Goal: Check status: Check status

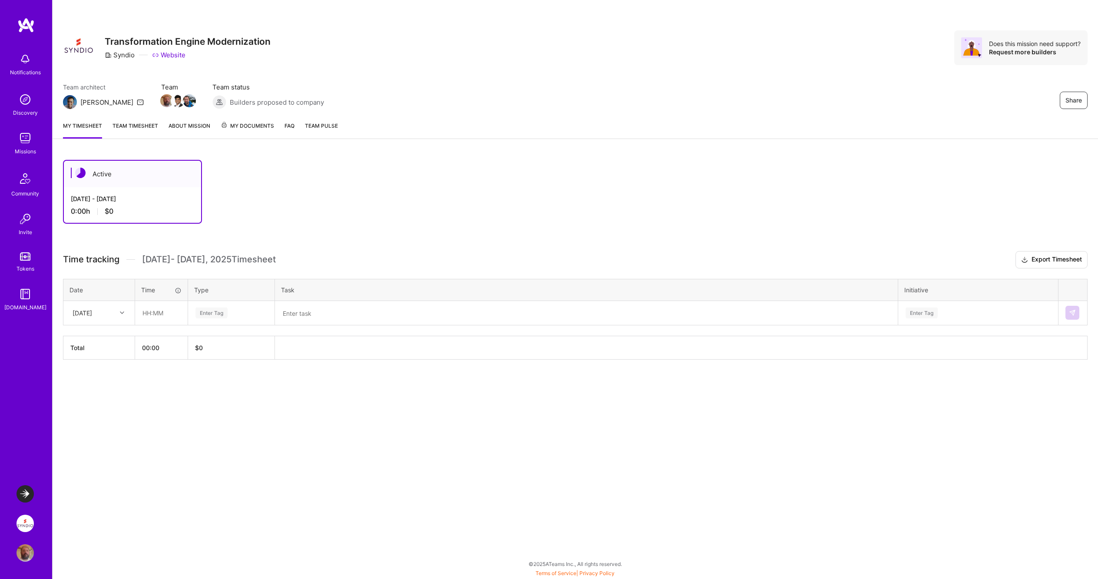
click at [259, 125] on span "My Documents" at bounding box center [247, 126] width 53 height 10
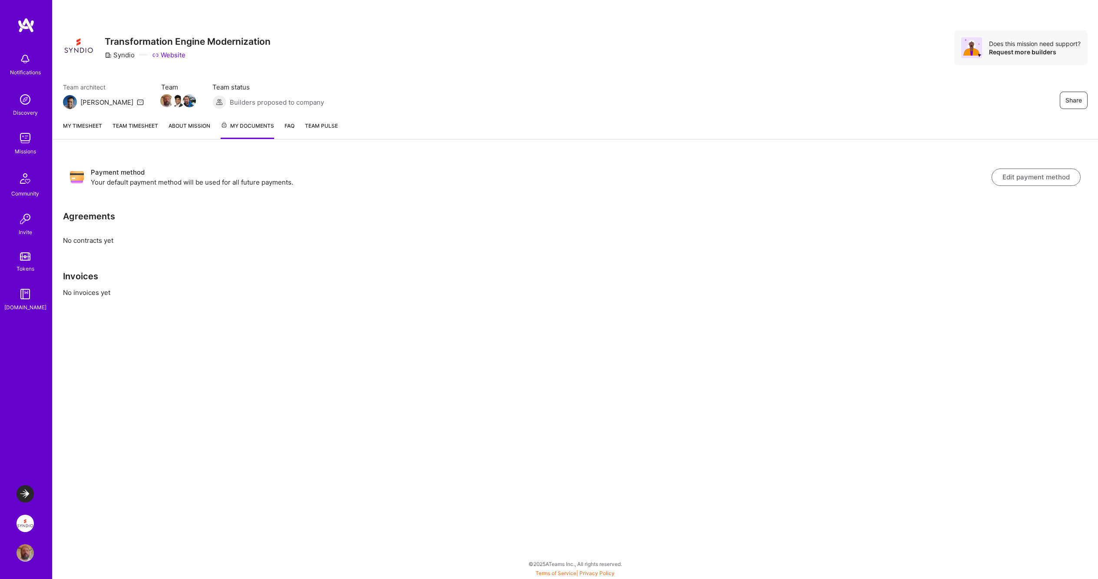
click at [91, 123] on link "My timesheet" at bounding box center [82, 130] width 39 height 18
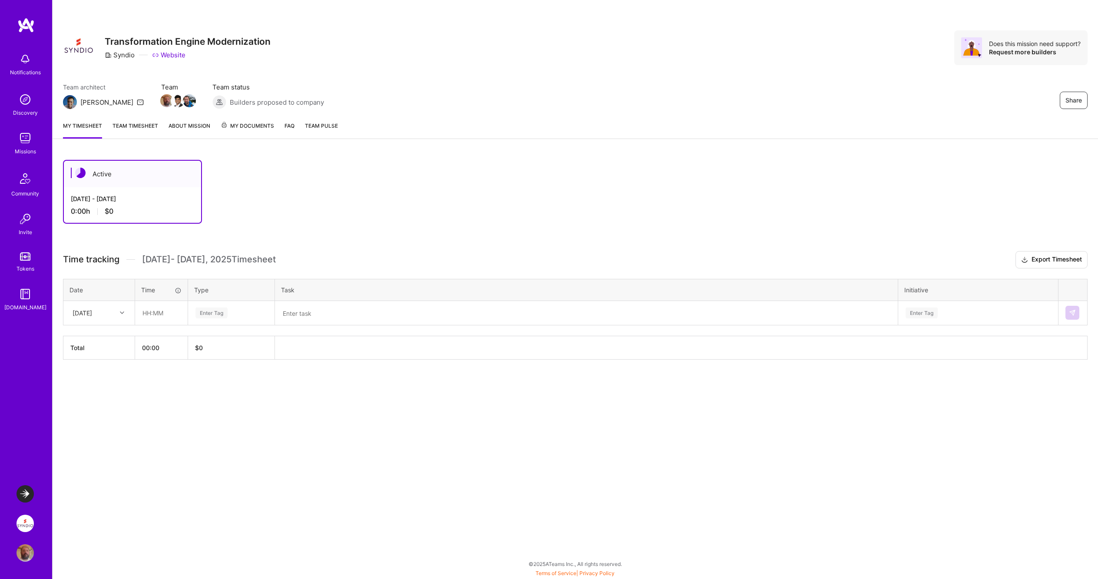
click at [124, 124] on link "Team timesheet" at bounding box center [136, 129] width 46 height 17
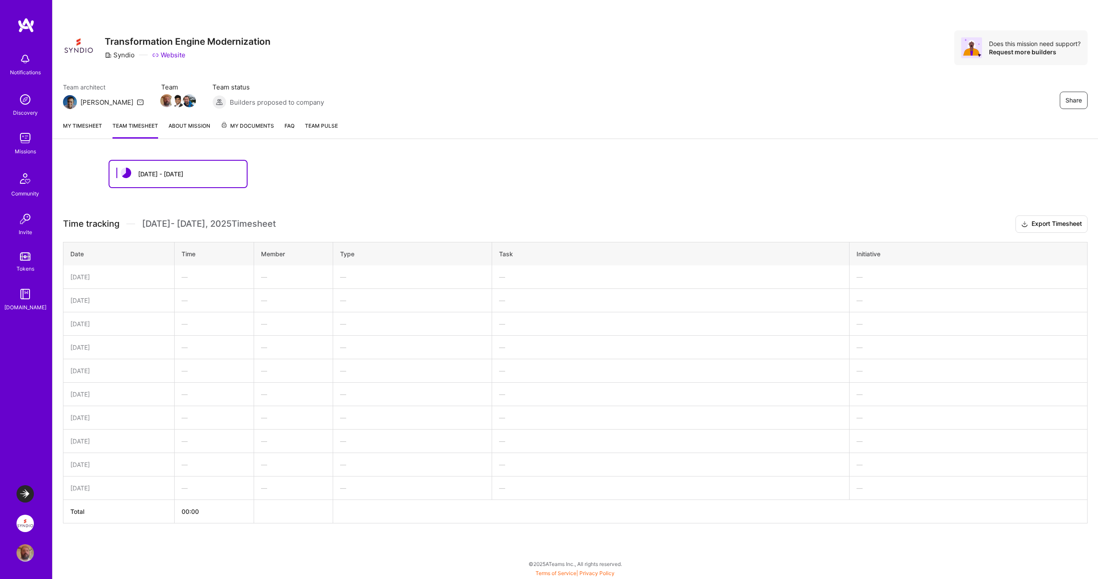
click at [145, 171] on div "[DATE] - [DATE]" at bounding box center [160, 173] width 45 height 9
click at [119, 173] on div at bounding box center [123, 174] width 15 height 13
click at [369, 169] on div "[DATE] - [DATE]" at bounding box center [576, 174] width 934 height 28
